Goal: Information Seeking & Learning: Learn about a topic

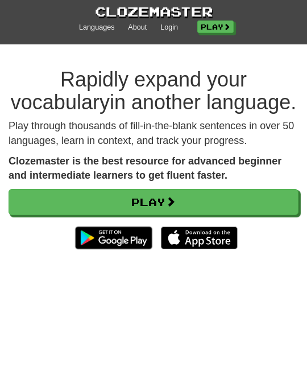
click at [188, 44] on div at bounding box center [153, 22] width 307 height 45
click at [171, 28] on link "Login" at bounding box center [169, 28] width 18 height 10
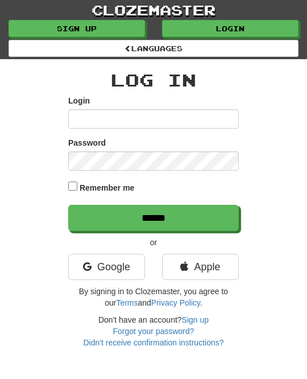
click at [175, 22] on link "Login" at bounding box center [230, 28] width 136 height 17
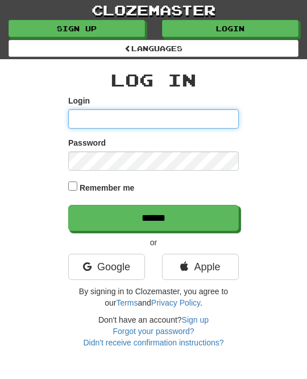
click at [92, 121] on input "Login" at bounding box center [153, 118] width 171 height 19
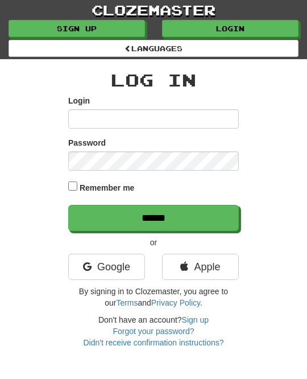
click at [82, 115] on input "Login" at bounding box center [153, 118] width 171 height 19
type input "********"
click at [230, 211] on input "******" at bounding box center [153, 218] width 171 height 26
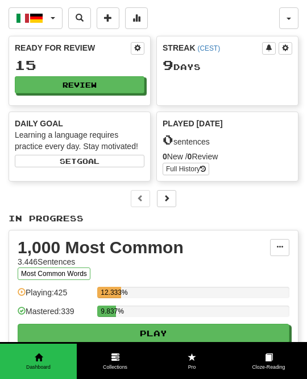
click at [53, 16] on button "Italiano / Deutsch" at bounding box center [36, 18] width 54 height 22
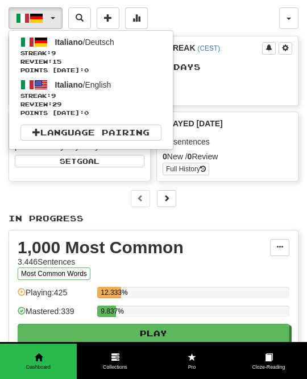
click at [131, 103] on span "Review: 29" at bounding box center [90, 104] width 141 height 9
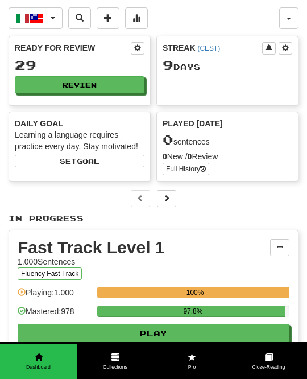
click at [126, 80] on button "Review" at bounding box center [80, 84] width 130 height 17
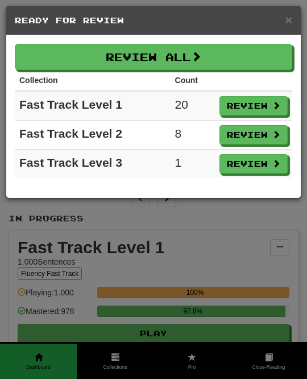
click at [265, 58] on button "Review All" at bounding box center [153, 57] width 277 height 26
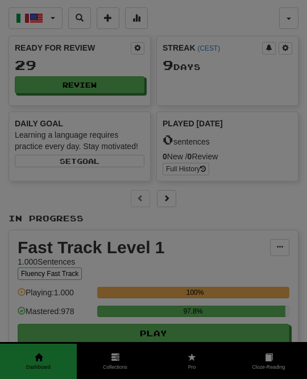
select select "**"
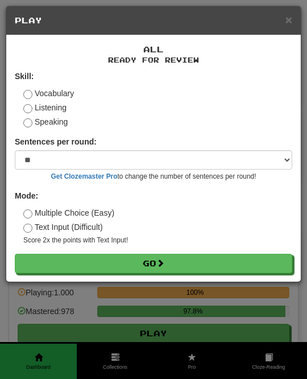
click at [239, 259] on button "Go" at bounding box center [153, 263] width 277 height 19
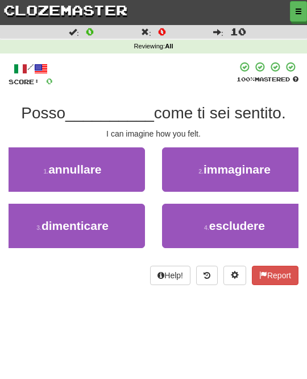
click at [262, 163] on span "immaginare" at bounding box center [237, 169] width 67 height 13
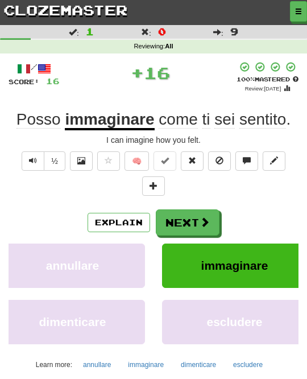
click at [210, 215] on button "Next" at bounding box center [188, 222] width 64 height 26
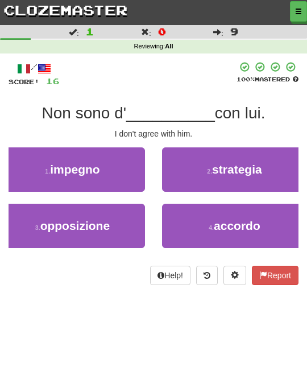
click at [244, 219] on span "accordo" at bounding box center [237, 225] width 47 height 13
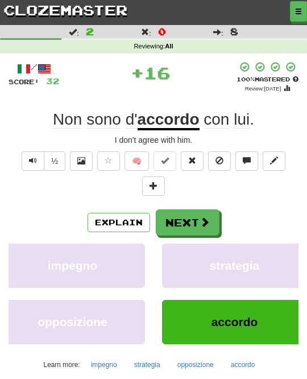
click at [209, 217] on span at bounding box center [205, 222] width 10 height 10
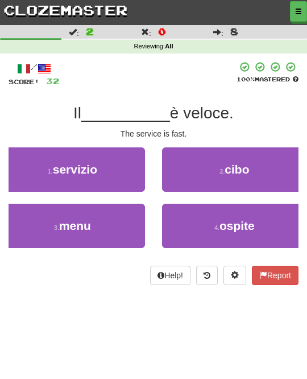
click at [130, 169] on button "1 . servizio" at bounding box center [72, 169] width 145 height 44
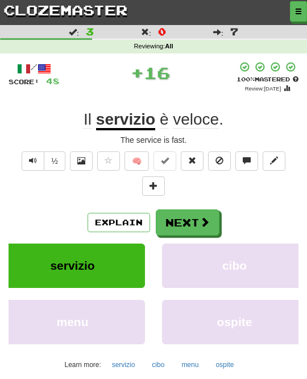
click at [200, 221] on span at bounding box center [205, 222] width 10 height 10
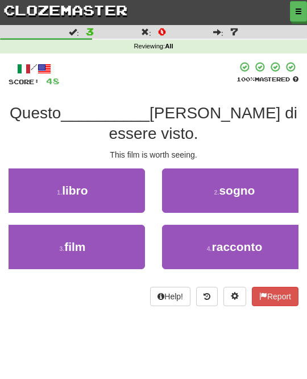
click at [136, 238] on button "3 . film" at bounding box center [72, 247] width 145 height 44
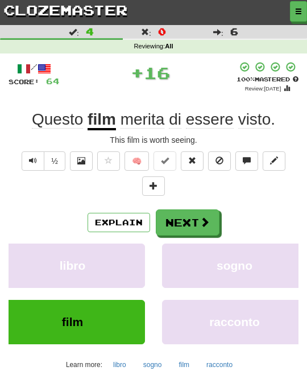
click at [201, 219] on span at bounding box center [205, 222] width 10 height 10
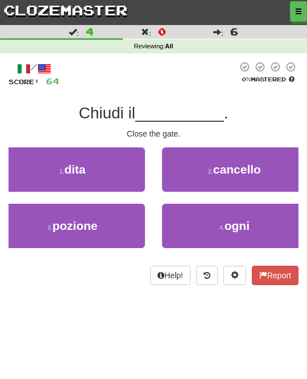
click at [140, 221] on button "3 . pozione" at bounding box center [72, 226] width 145 height 44
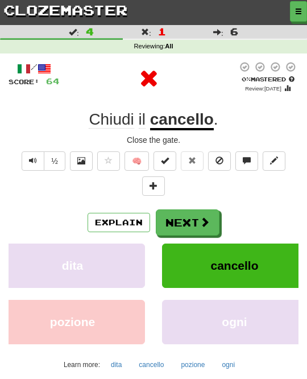
click at [196, 215] on button "Next" at bounding box center [188, 222] width 64 height 26
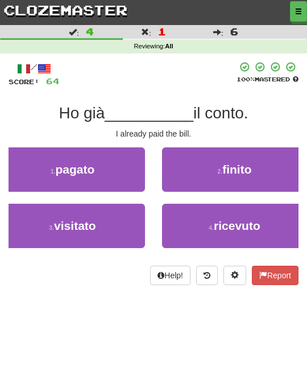
click at [126, 172] on button "1 . pagato" at bounding box center [72, 169] width 145 height 44
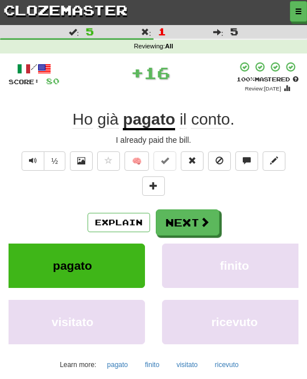
click at [200, 217] on span at bounding box center [205, 222] width 10 height 10
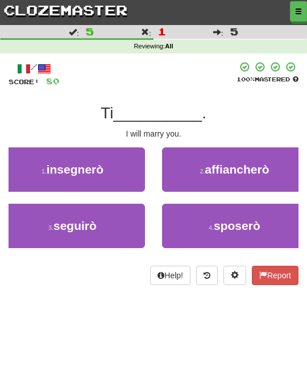
click at [250, 219] on span "sposerò" at bounding box center [237, 225] width 47 height 13
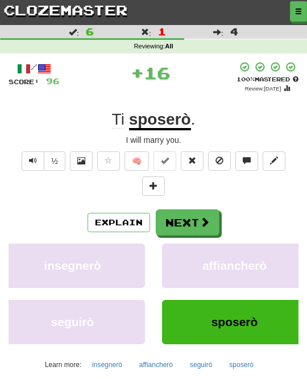
click at [204, 221] on span at bounding box center [205, 222] width 10 height 10
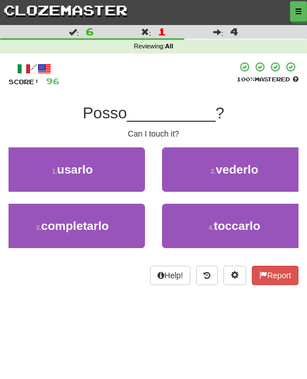
click at [234, 215] on button "4 . toccarlo" at bounding box center [234, 226] width 145 height 44
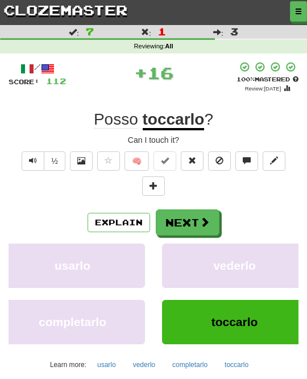
click at [208, 218] on span at bounding box center [205, 222] width 10 height 10
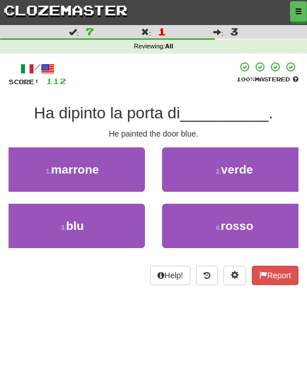
click at [137, 221] on button "3 . blu" at bounding box center [72, 226] width 145 height 44
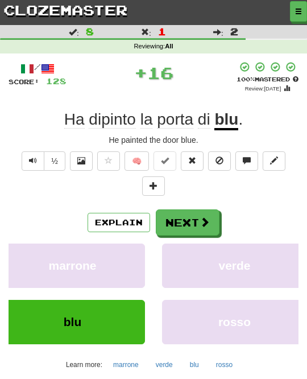
click at [207, 217] on span at bounding box center [205, 222] width 10 height 10
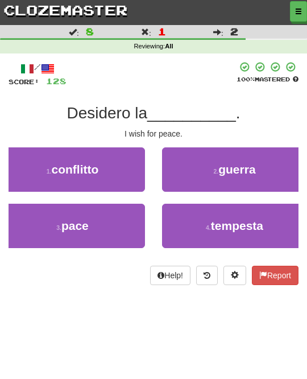
click at [139, 219] on button "3 . pace" at bounding box center [72, 226] width 145 height 44
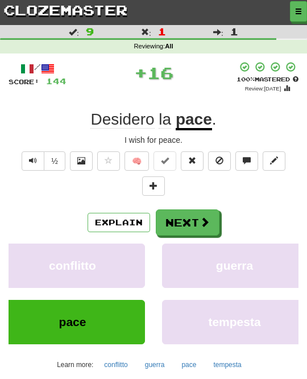
click at [194, 214] on button "Next" at bounding box center [188, 222] width 64 height 26
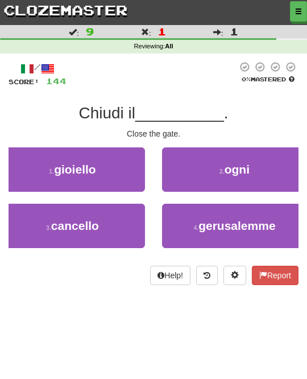
click at [134, 227] on button "3 . cancello" at bounding box center [72, 226] width 145 height 44
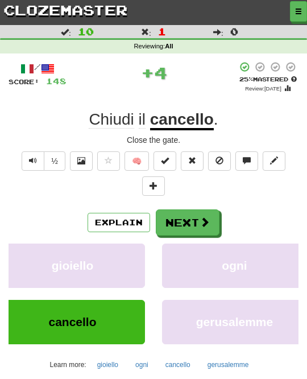
click at [200, 210] on button "Next" at bounding box center [188, 222] width 64 height 26
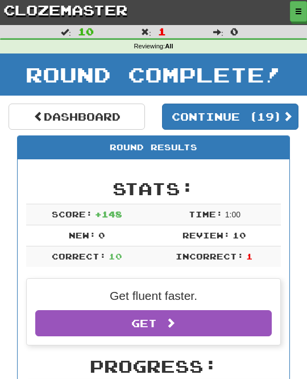
click at [279, 111] on button "Continue ( 19 )" at bounding box center [230, 116] width 136 height 26
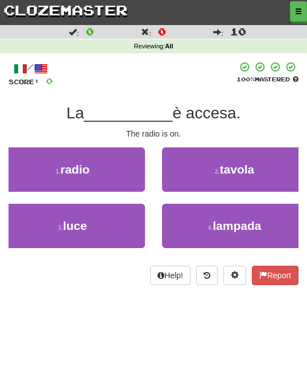
click at [133, 177] on button "1 . radio" at bounding box center [72, 169] width 145 height 44
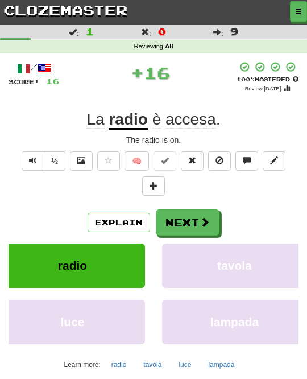
click at [194, 210] on button "Next" at bounding box center [188, 222] width 64 height 26
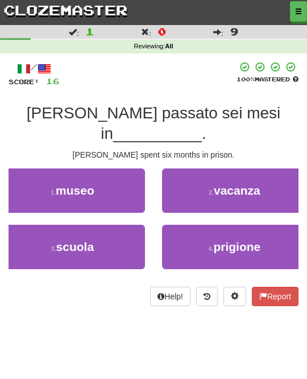
click at [214, 245] on small "4 ." at bounding box center [211, 248] width 5 height 7
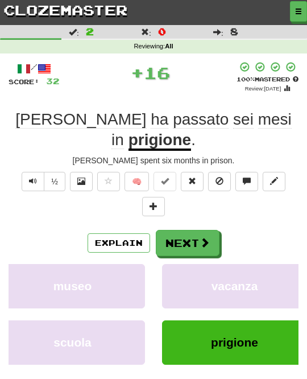
click at [205, 237] on span at bounding box center [205, 242] width 10 height 10
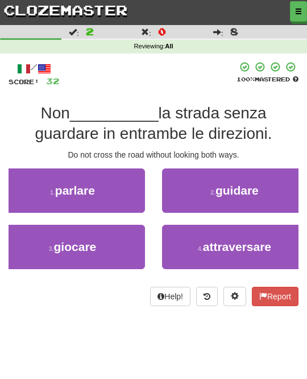
click at [215, 240] on span "attraversare" at bounding box center [237, 246] width 68 height 13
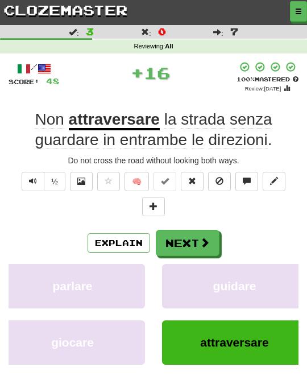
click at [201, 238] on span at bounding box center [205, 242] width 10 height 10
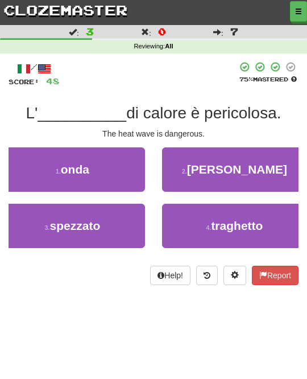
click at [138, 175] on button "1 . onda" at bounding box center [72, 169] width 145 height 44
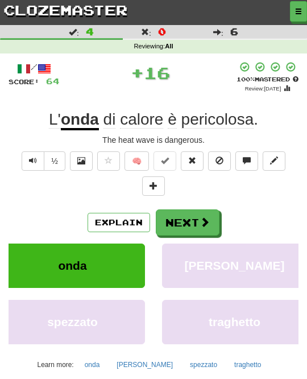
click at [194, 214] on button "Next" at bounding box center [188, 222] width 64 height 26
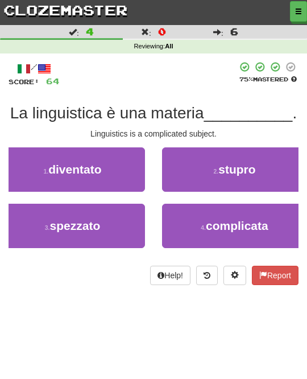
click at [225, 219] on span "complicata" at bounding box center [237, 225] width 63 height 13
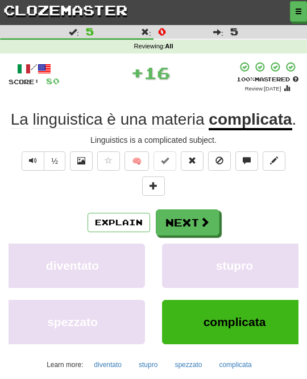
click at [209, 220] on span at bounding box center [205, 222] width 10 height 10
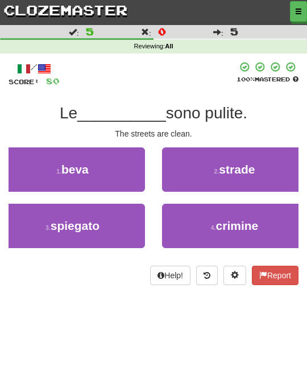
click at [252, 171] on span "strade" at bounding box center [237, 169] width 36 height 13
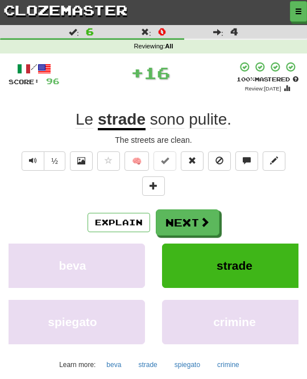
click at [208, 217] on span at bounding box center [205, 222] width 10 height 10
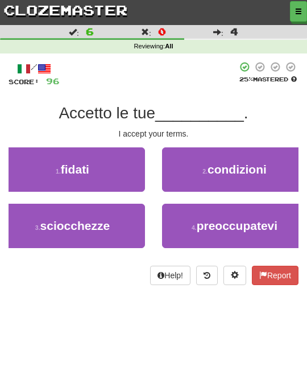
click at [235, 176] on button "2 . condizioni" at bounding box center [234, 169] width 145 height 44
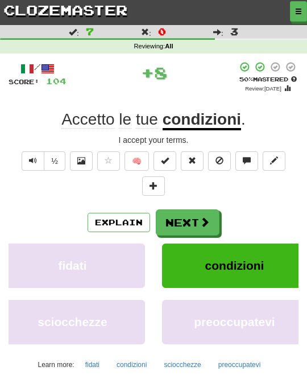
click at [201, 222] on span at bounding box center [205, 222] width 10 height 10
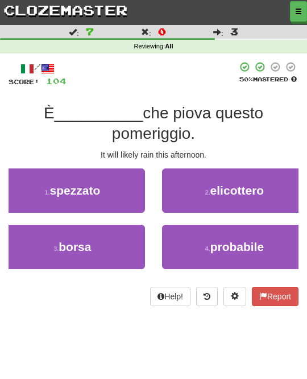
click at [210, 231] on button "4 . probabile" at bounding box center [234, 247] width 145 height 44
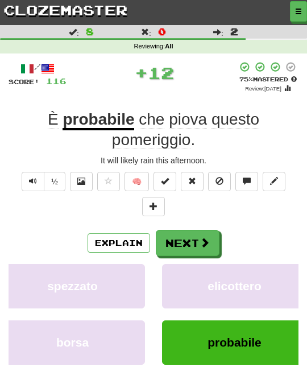
click at [203, 237] on span at bounding box center [205, 242] width 10 height 10
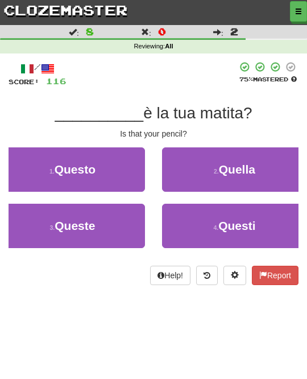
click at [259, 168] on button "2 . Quella" at bounding box center [234, 169] width 145 height 44
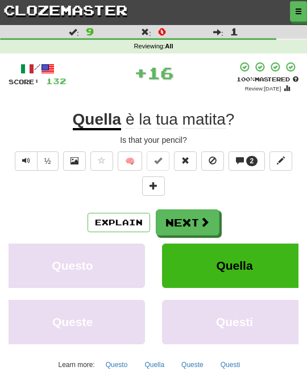
click at [211, 218] on button "Next" at bounding box center [188, 222] width 64 height 26
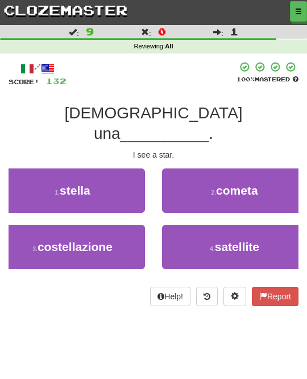
click at [132, 169] on button "1 . stella" at bounding box center [72, 190] width 145 height 44
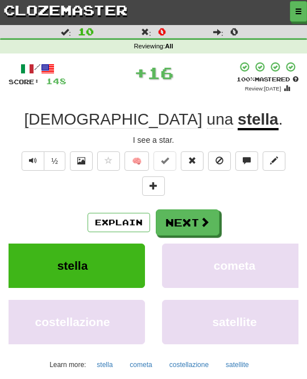
click at [198, 217] on button "Next" at bounding box center [188, 222] width 64 height 26
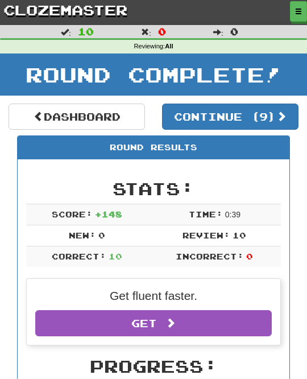
click at [284, 111] on span at bounding box center [281, 116] width 10 height 10
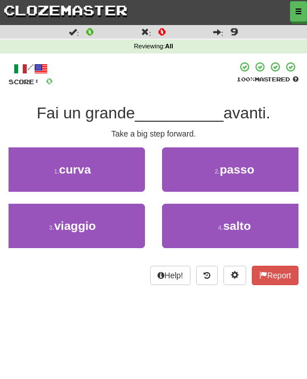
click at [268, 172] on button "2 . passo" at bounding box center [234, 169] width 145 height 44
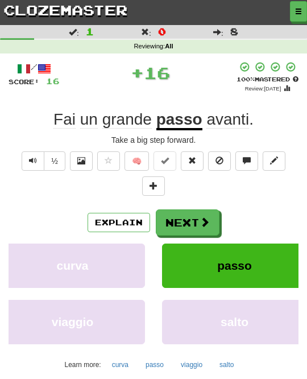
click at [207, 217] on span at bounding box center [205, 222] width 10 height 10
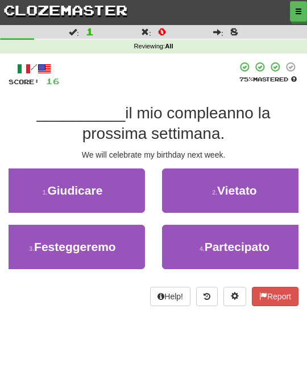
click at [135, 238] on button "3 . Festeggeremo" at bounding box center [72, 247] width 145 height 44
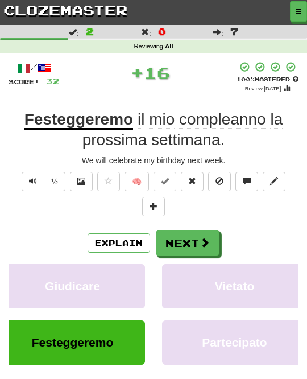
click at [197, 235] on button "Next" at bounding box center [188, 243] width 64 height 26
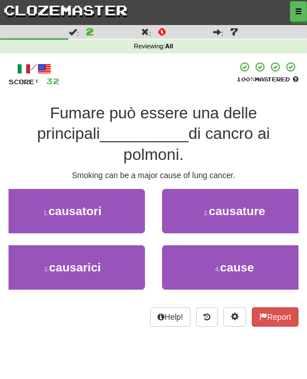
click at [257, 204] on span "causature" at bounding box center [237, 210] width 56 height 13
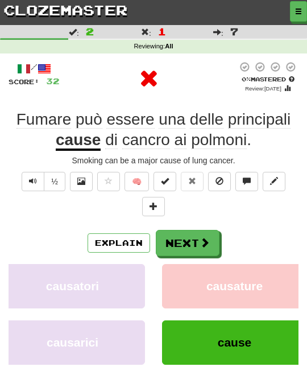
click at [202, 244] on span at bounding box center [205, 242] width 10 height 10
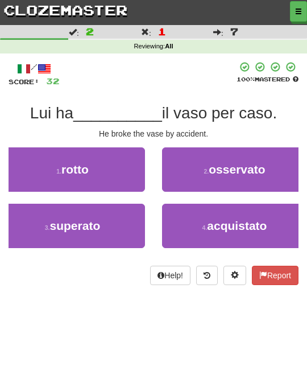
click at [131, 164] on button "1 . rotto" at bounding box center [72, 169] width 145 height 44
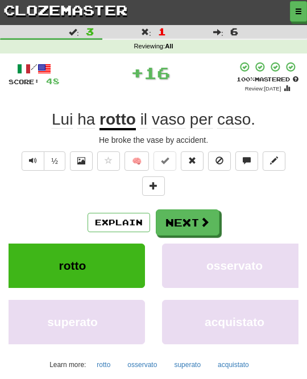
click at [189, 222] on button "Next" at bounding box center [188, 222] width 64 height 26
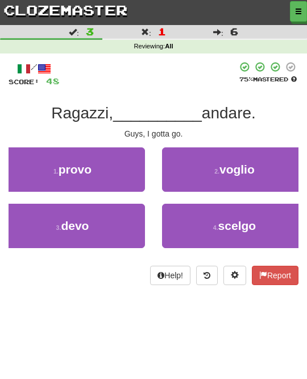
click at [236, 211] on button "4 . scelgo" at bounding box center [234, 226] width 145 height 44
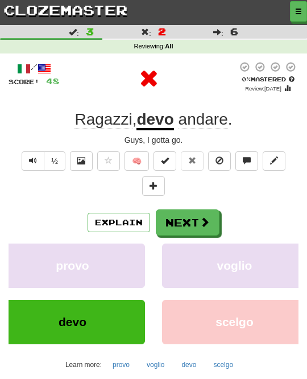
click at [210, 221] on button "Next" at bounding box center [188, 222] width 64 height 26
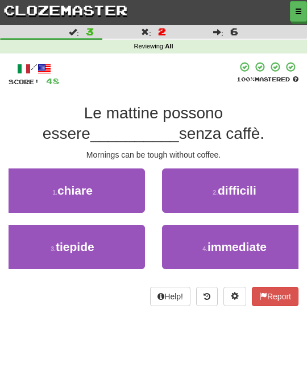
click at [134, 239] on button "3 . tiepide" at bounding box center [72, 247] width 145 height 44
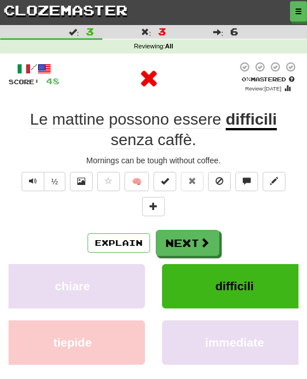
click at [196, 238] on button "Next" at bounding box center [188, 243] width 64 height 26
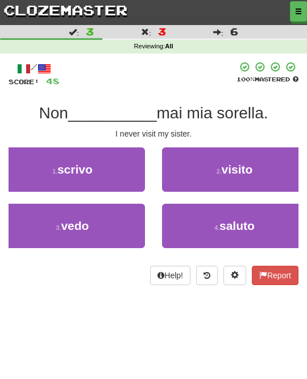
click at [233, 175] on span "visito" at bounding box center [236, 169] width 31 height 13
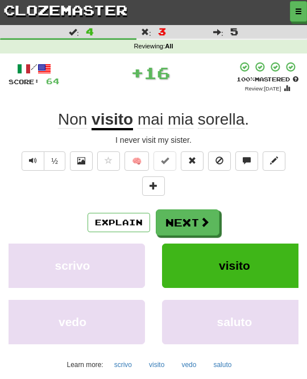
click at [211, 213] on button "Next" at bounding box center [188, 222] width 64 height 26
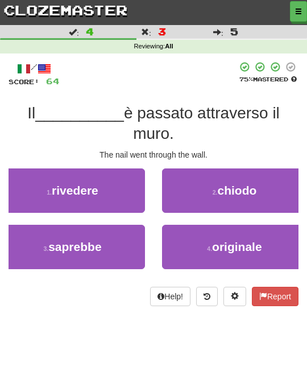
click at [226, 184] on span "chiodo" at bounding box center [236, 190] width 39 height 13
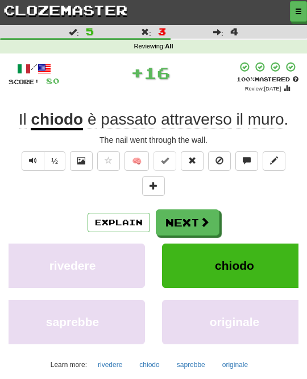
click at [202, 217] on span at bounding box center [205, 222] width 10 height 10
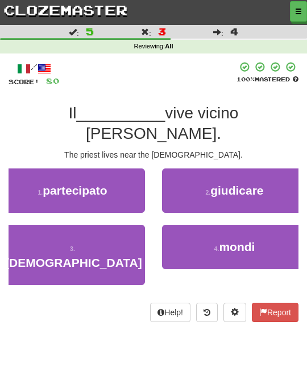
click at [138, 229] on button "3 . prete" at bounding box center [72, 255] width 145 height 60
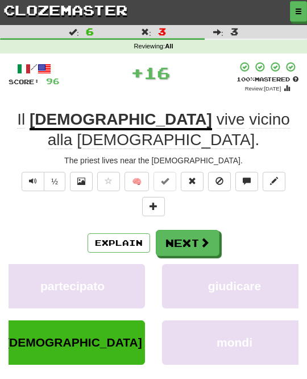
click at [204, 237] on span at bounding box center [205, 242] width 10 height 10
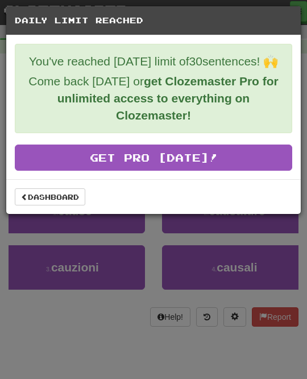
click at [78, 190] on link "Dashboard" at bounding box center [50, 196] width 70 height 17
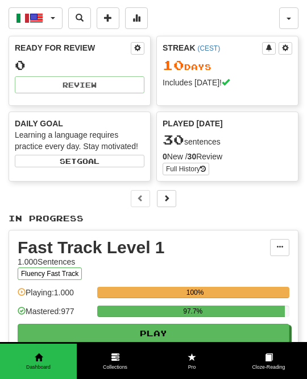
click at [48, 17] on button "Italiano / English" at bounding box center [36, 18] width 54 height 22
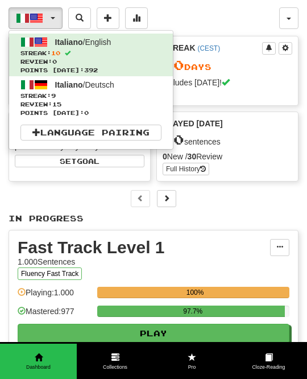
click at [127, 96] on span "Streak: 9" at bounding box center [90, 96] width 141 height 9
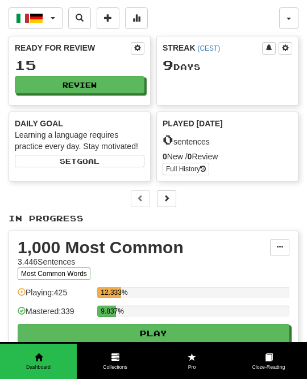
click at [127, 76] on button "Review" at bounding box center [80, 84] width 130 height 17
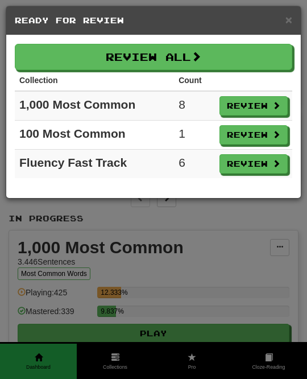
click at [269, 51] on button "Review All" at bounding box center [153, 57] width 277 height 26
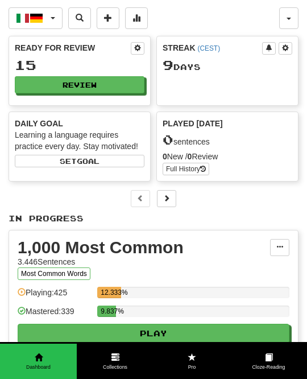
select select "**"
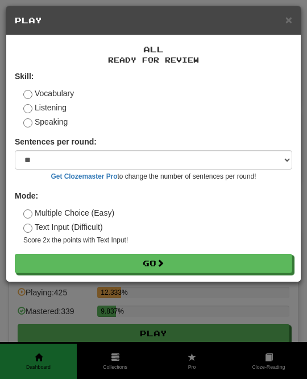
click at [190, 261] on button "Go" at bounding box center [153, 263] width 277 height 19
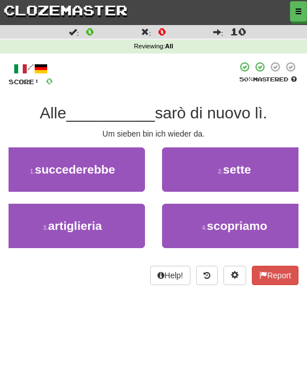
click at [265, 173] on button "2 . sette" at bounding box center [234, 169] width 145 height 44
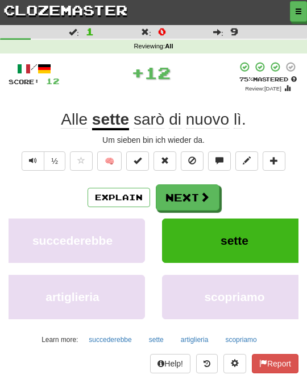
click at [208, 193] on span at bounding box center [205, 197] width 10 height 10
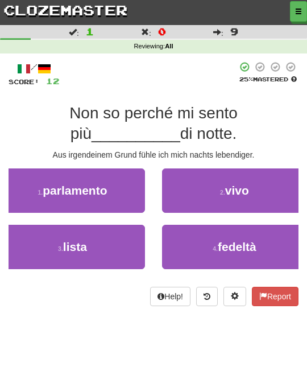
click at [256, 189] on button "2 . vivo" at bounding box center [234, 190] width 145 height 44
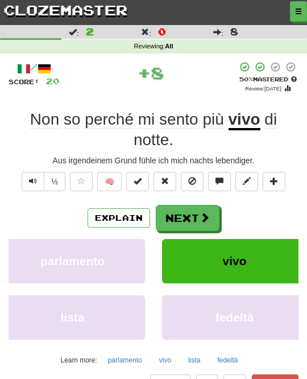
click at [206, 212] on span at bounding box center [205, 217] width 10 height 10
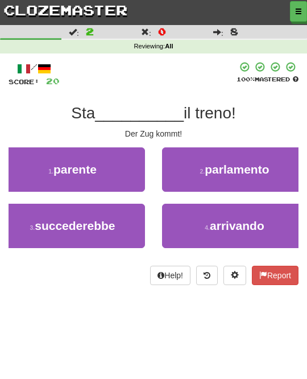
click at [232, 219] on span "arrivando" at bounding box center [237, 225] width 55 height 13
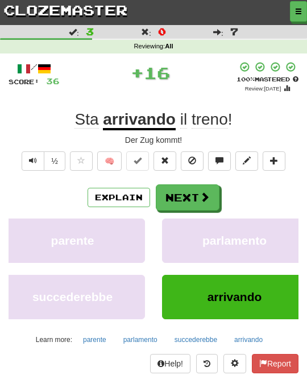
click at [209, 194] on span at bounding box center [205, 197] width 10 height 10
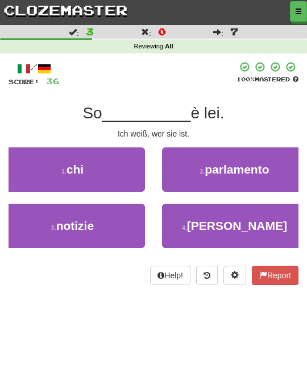
click at [126, 168] on button "1 . chi" at bounding box center [72, 169] width 145 height 44
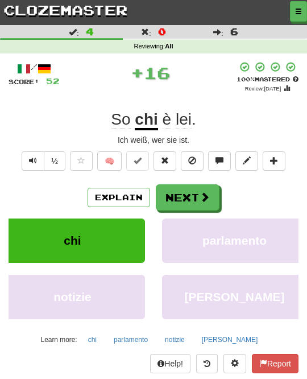
click at [201, 199] on span at bounding box center [205, 197] width 10 height 10
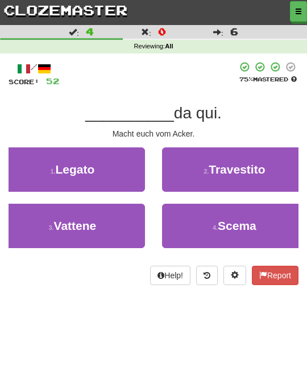
click at [132, 217] on button "3 . Vattene" at bounding box center [72, 226] width 145 height 44
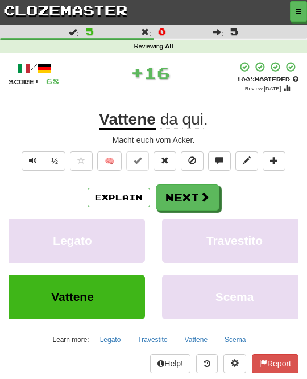
click at [205, 196] on span at bounding box center [205, 197] width 10 height 10
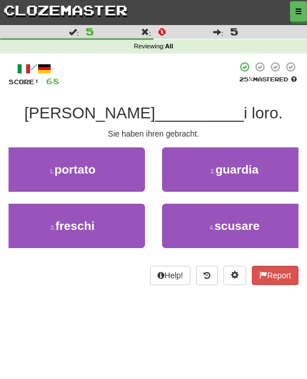
click at [126, 175] on button "1 . portato" at bounding box center [72, 169] width 145 height 44
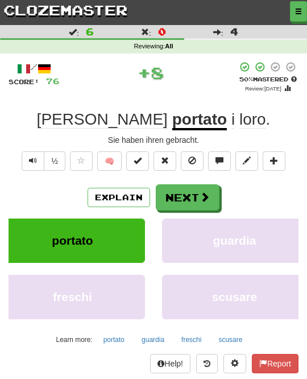
click at [201, 192] on span at bounding box center [205, 197] width 10 height 10
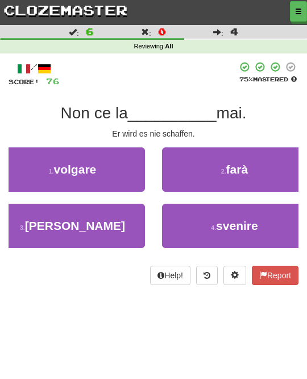
click at [240, 168] on span "farà" at bounding box center [237, 169] width 22 height 13
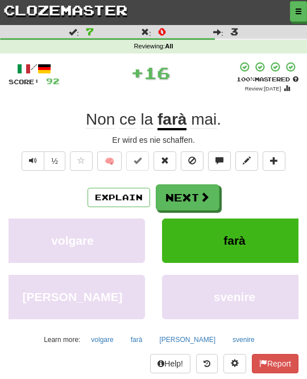
click at [204, 197] on span at bounding box center [205, 197] width 10 height 10
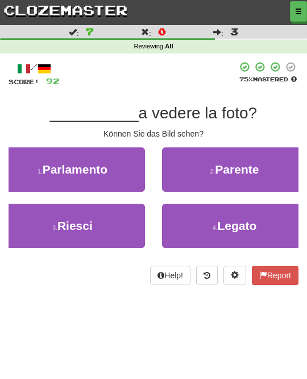
click at [137, 221] on button "3 . Riesci" at bounding box center [72, 226] width 145 height 44
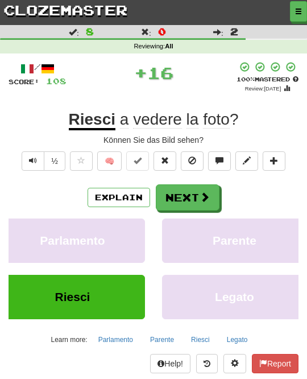
click at [202, 200] on span at bounding box center [205, 197] width 10 height 10
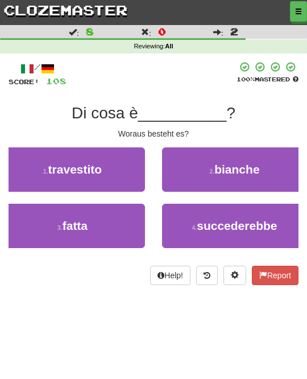
click at [132, 218] on button "3 . fatta" at bounding box center [72, 226] width 145 height 44
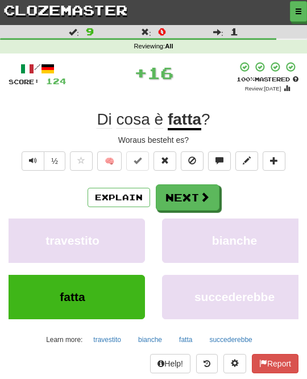
click at [205, 198] on span at bounding box center [205, 197] width 10 height 10
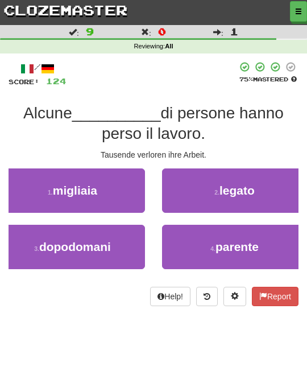
click at [131, 200] on button "1 . migliaia" at bounding box center [72, 190] width 145 height 44
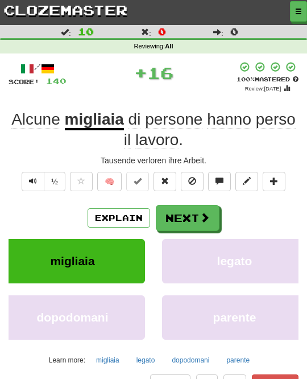
click at [210, 216] on button "Next" at bounding box center [188, 218] width 64 height 26
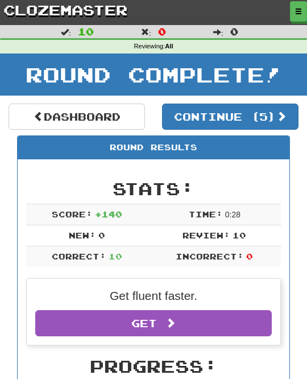
click at [281, 111] on span at bounding box center [281, 116] width 10 height 10
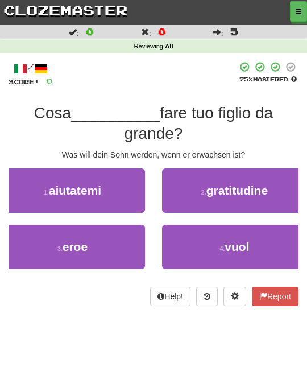
click at [203, 241] on button "4 . vuol" at bounding box center [234, 247] width 145 height 44
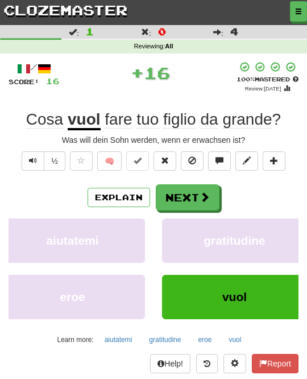
click at [210, 189] on button "Next" at bounding box center [188, 197] width 64 height 26
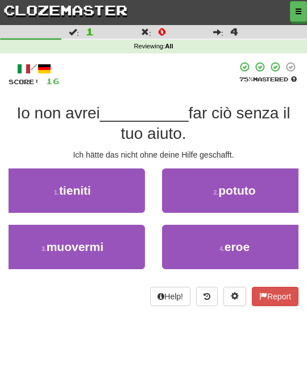
click at [234, 188] on span "potuto" at bounding box center [236, 190] width 37 height 13
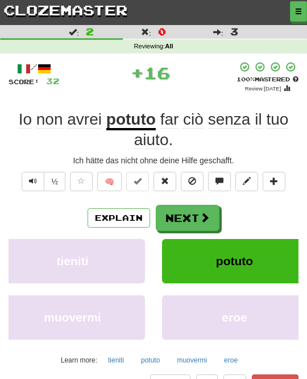
click at [206, 212] on span at bounding box center [205, 217] width 10 height 10
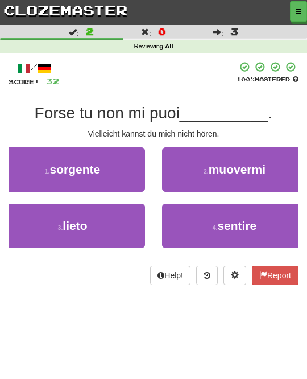
click at [230, 219] on span "sentire" at bounding box center [236, 225] width 39 height 13
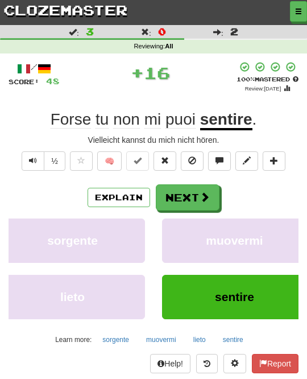
click at [208, 200] on span at bounding box center [205, 197] width 10 height 10
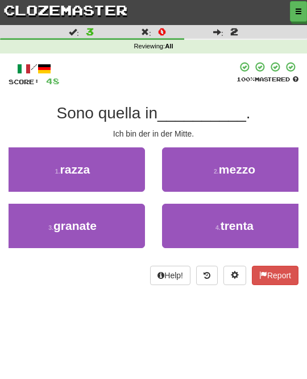
click at [259, 165] on button "2 . mezzo" at bounding box center [234, 169] width 145 height 44
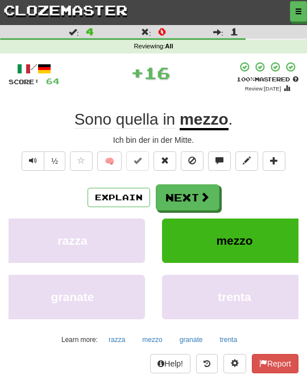
click at [204, 193] on span at bounding box center [205, 197] width 10 height 10
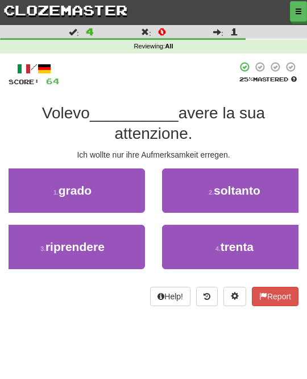
click at [134, 246] on button "3 . riprendere" at bounding box center [72, 247] width 145 height 44
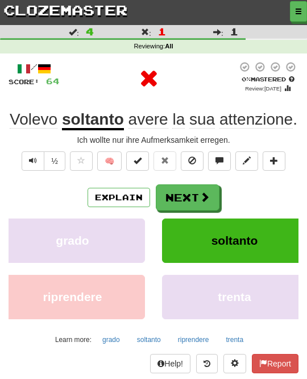
click at [197, 189] on button "Next" at bounding box center [188, 197] width 64 height 26
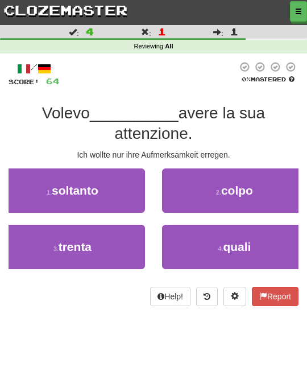
click at [217, 201] on button "2 . colpo" at bounding box center [234, 190] width 145 height 44
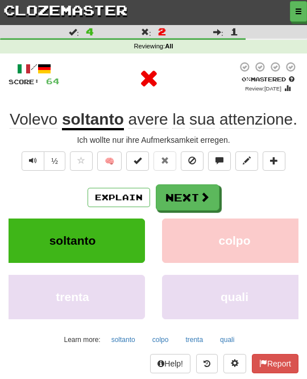
click at [204, 192] on span at bounding box center [205, 197] width 10 height 10
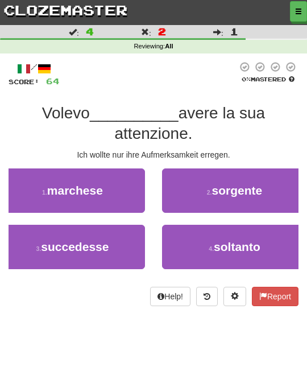
click at [144, 248] on button "3 . succedesse" at bounding box center [72, 247] width 145 height 44
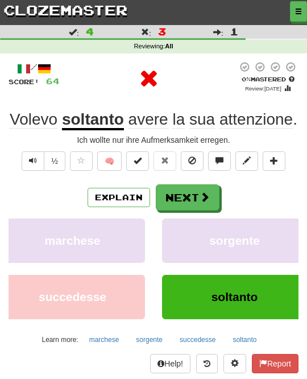
click at [213, 188] on button "Next" at bounding box center [188, 197] width 64 height 26
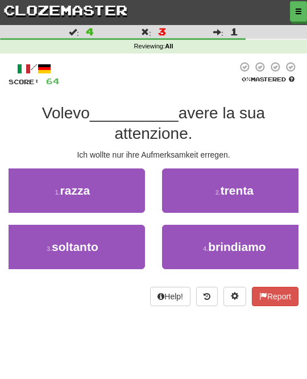
click at [142, 244] on button "3 . soltanto" at bounding box center [72, 247] width 145 height 44
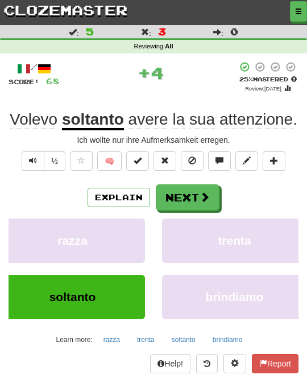
click at [211, 188] on button "Next" at bounding box center [188, 197] width 64 height 26
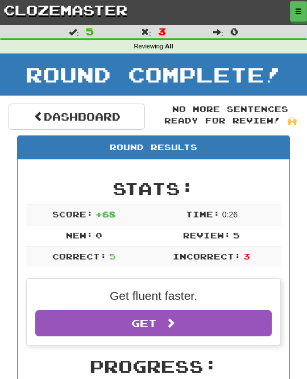
click at [131, 109] on link "Dashboard" at bounding box center [77, 116] width 136 height 26
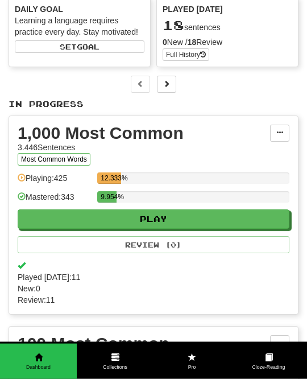
scroll to position [124, 0]
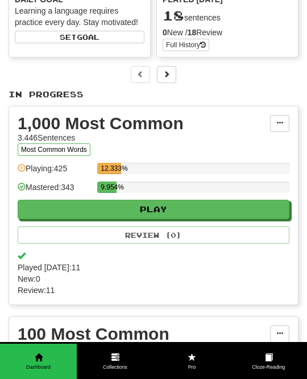
click at [272, 204] on button "Play" at bounding box center [154, 209] width 272 height 19
select select "**"
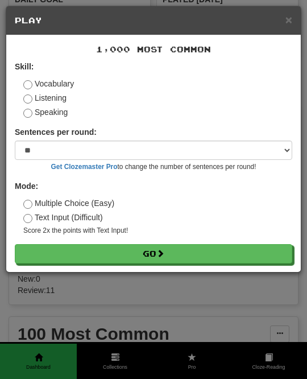
click at [252, 250] on button "Go" at bounding box center [153, 253] width 277 height 19
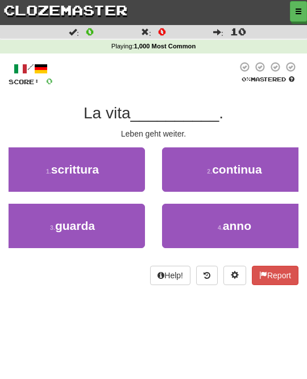
click at [274, 160] on button "2 . continua" at bounding box center [234, 169] width 145 height 44
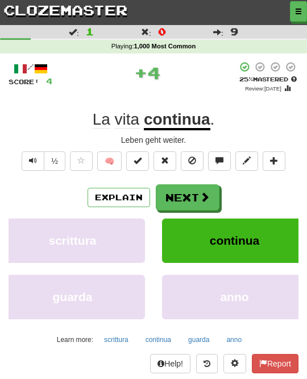
click at [206, 188] on button "Next" at bounding box center [188, 197] width 64 height 26
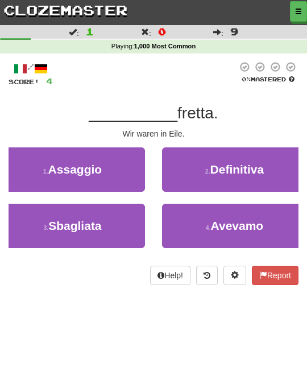
click at [234, 222] on span "Avevamo" at bounding box center [237, 225] width 53 height 13
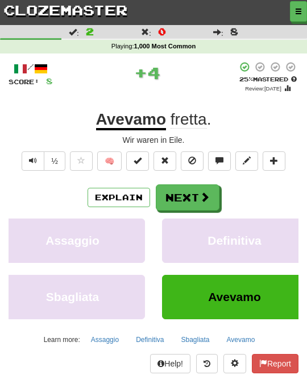
click at [208, 192] on span at bounding box center [205, 197] width 10 height 10
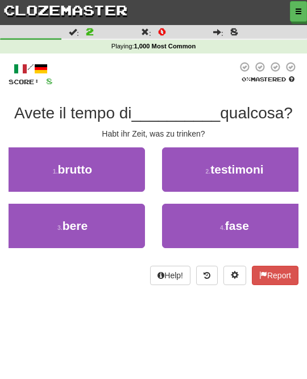
click at [142, 215] on button "3 . bere" at bounding box center [72, 226] width 145 height 44
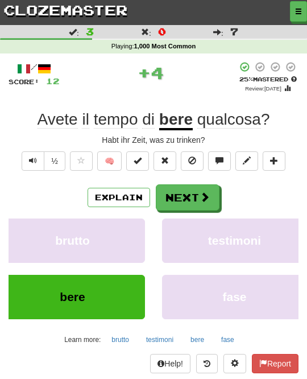
click at [210, 194] on button "Next" at bounding box center [188, 197] width 64 height 26
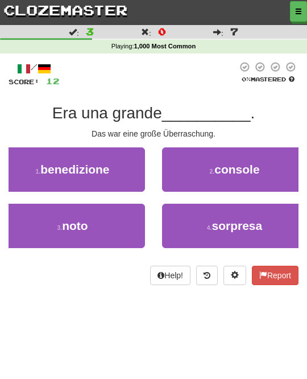
click at [247, 221] on span "sorpresa" at bounding box center [237, 225] width 51 height 13
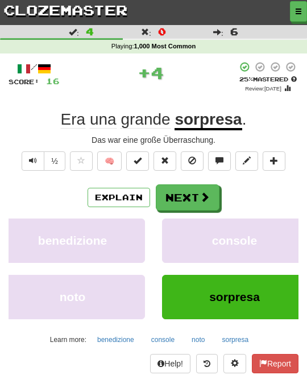
click at [208, 197] on span at bounding box center [205, 197] width 10 height 10
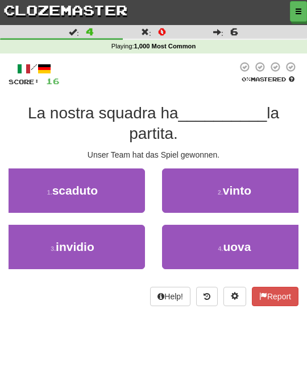
click at [268, 198] on button "2 . vinto" at bounding box center [234, 190] width 145 height 44
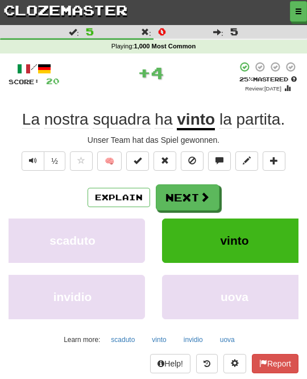
click at [211, 202] on button "Next" at bounding box center [188, 197] width 64 height 26
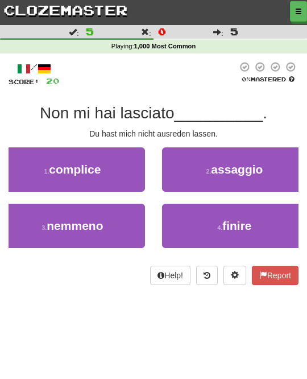
click at [264, 222] on button "4 . finire" at bounding box center [234, 226] width 145 height 44
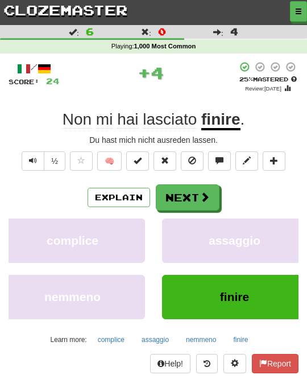
click at [201, 192] on span at bounding box center [205, 197] width 10 height 10
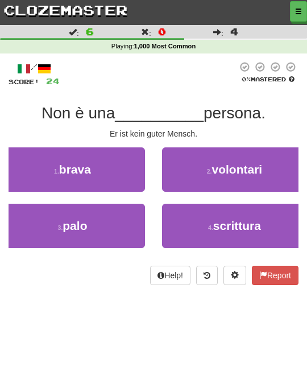
click at [127, 160] on button "1 . brava" at bounding box center [72, 169] width 145 height 44
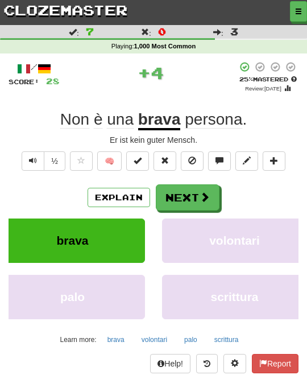
click at [190, 195] on button "Next" at bounding box center [188, 197] width 64 height 26
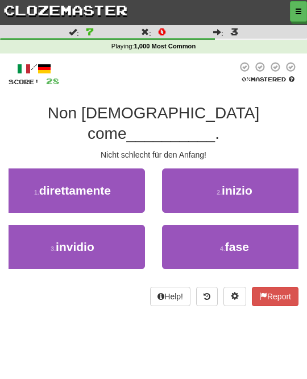
click at [277, 168] on button "2 . inizio" at bounding box center [234, 190] width 145 height 44
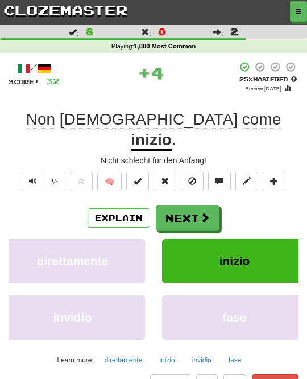
click at [204, 212] on span at bounding box center [205, 217] width 10 height 10
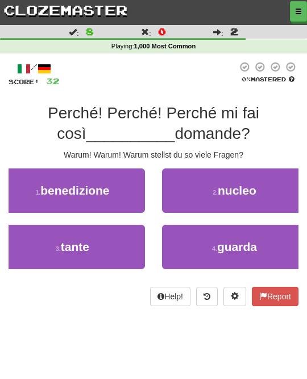
click at [133, 239] on button "3 . tante" at bounding box center [72, 247] width 145 height 44
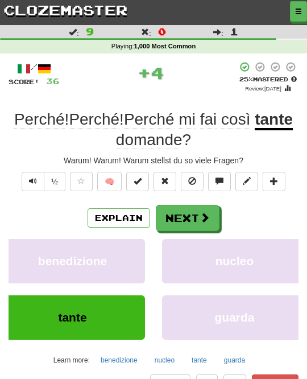
click at [200, 212] on span at bounding box center [205, 217] width 10 height 10
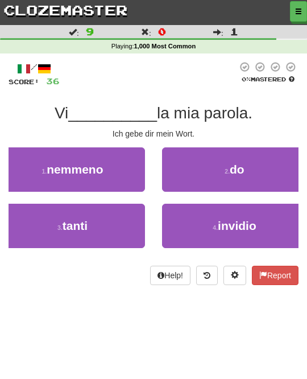
click at [260, 169] on button "2 . do" at bounding box center [234, 169] width 145 height 44
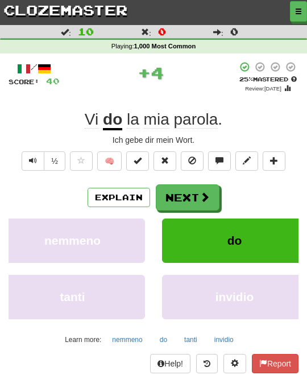
click at [209, 195] on span at bounding box center [205, 197] width 10 height 10
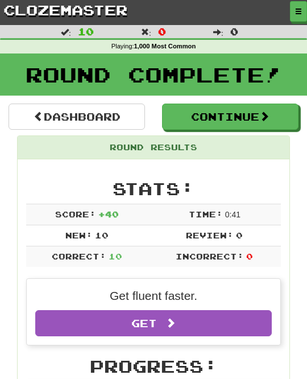
click at [286, 115] on button "Continue" at bounding box center [230, 116] width 136 height 26
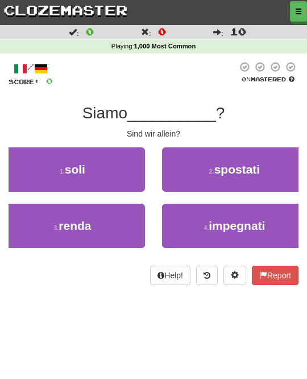
click at [127, 171] on button "1 . soli" at bounding box center [72, 169] width 145 height 44
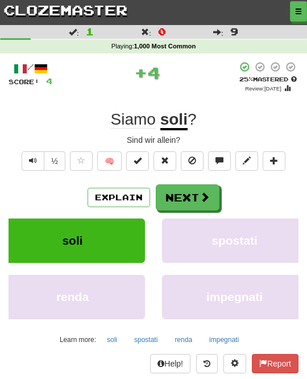
click at [205, 192] on span at bounding box center [205, 197] width 10 height 10
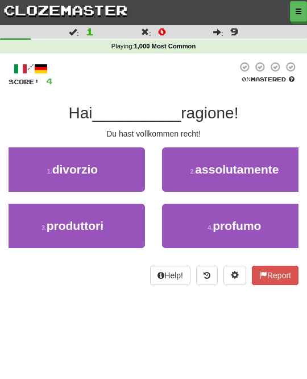
click at [273, 167] on span "assolutamente" at bounding box center [237, 169] width 84 height 13
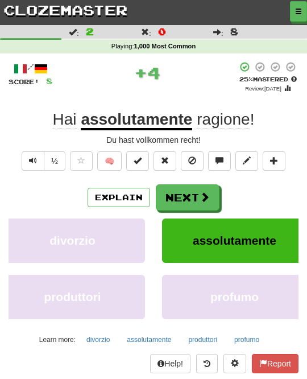
click at [206, 200] on span at bounding box center [205, 197] width 10 height 10
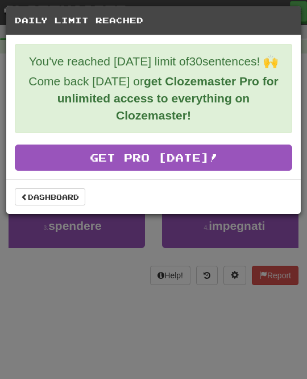
click at [74, 200] on link "Dashboard" at bounding box center [50, 196] width 70 height 17
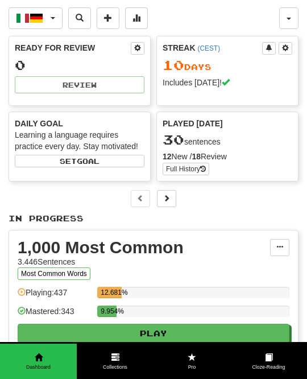
click at [291, 19] on span "button" at bounding box center [289, 19] width 5 height 2
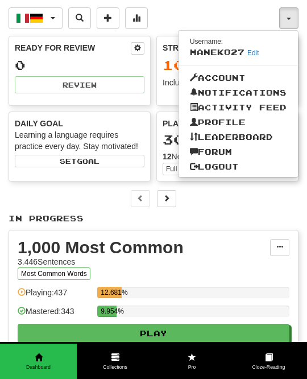
click at [290, 15] on div at bounding box center [153, 189] width 307 height 379
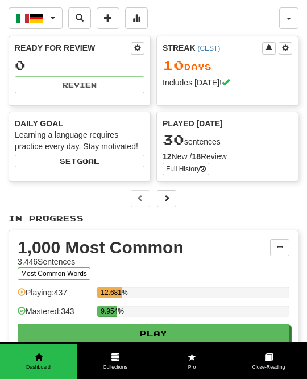
click at [292, 15] on button "button" at bounding box center [288, 18] width 19 height 22
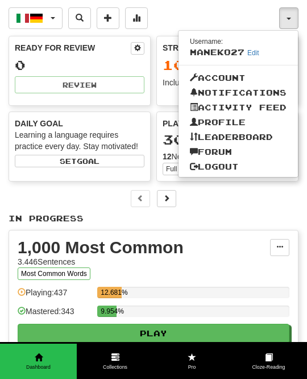
click at [236, 166] on link "Logout" at bounding box center [238, 166] width 119 height 15
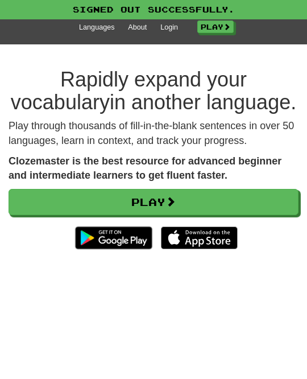
click at [296, 9] on div "Signed out successfully." at bounding box center [153, 9] width 307 height 19
